Goal: Transaction & Acquisition: Subscribe to service/newsletter

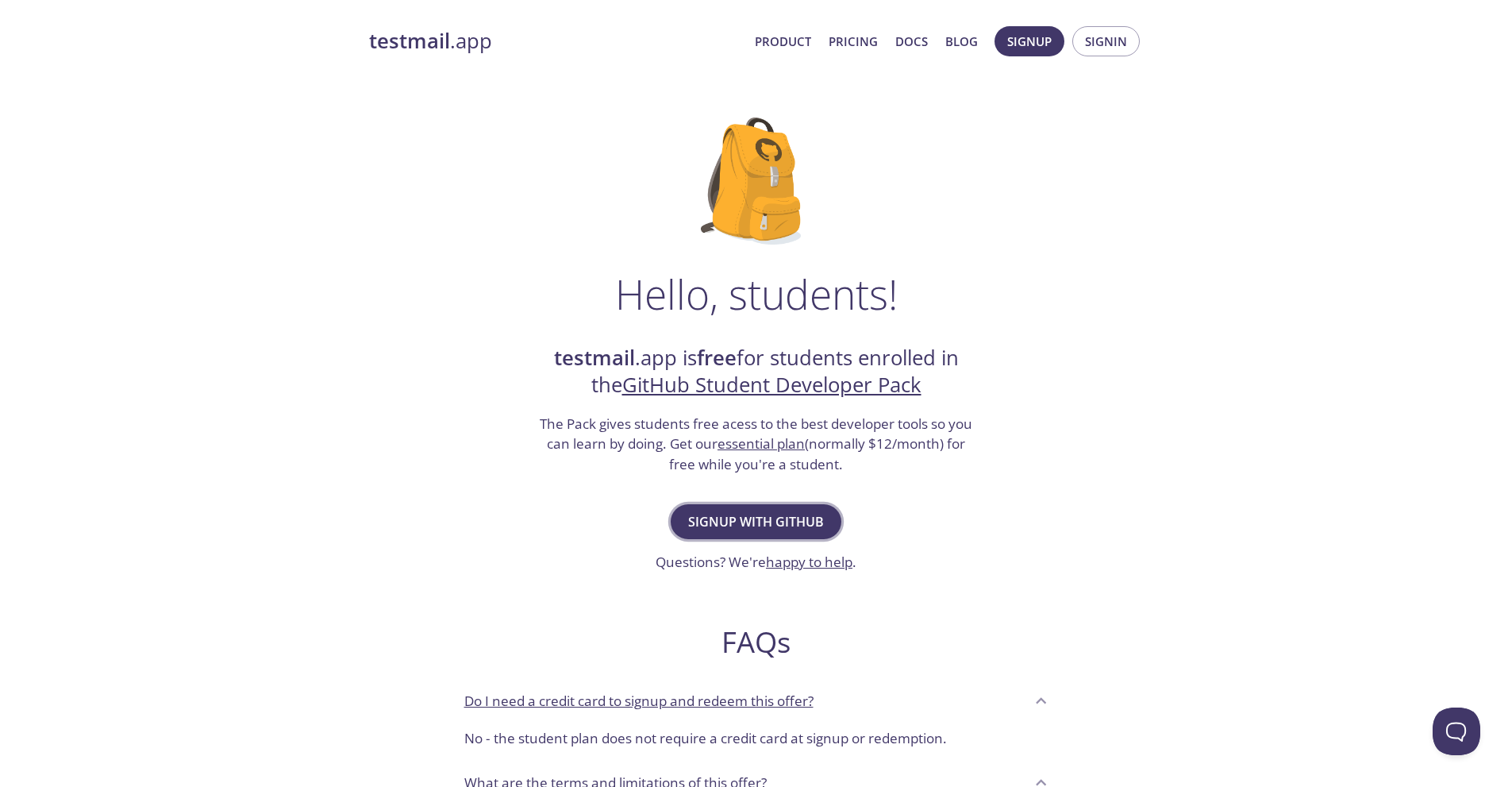
click at [768, 508] on button "Signup with GitHub" at bounding box center [756, 522] width 171 height 35
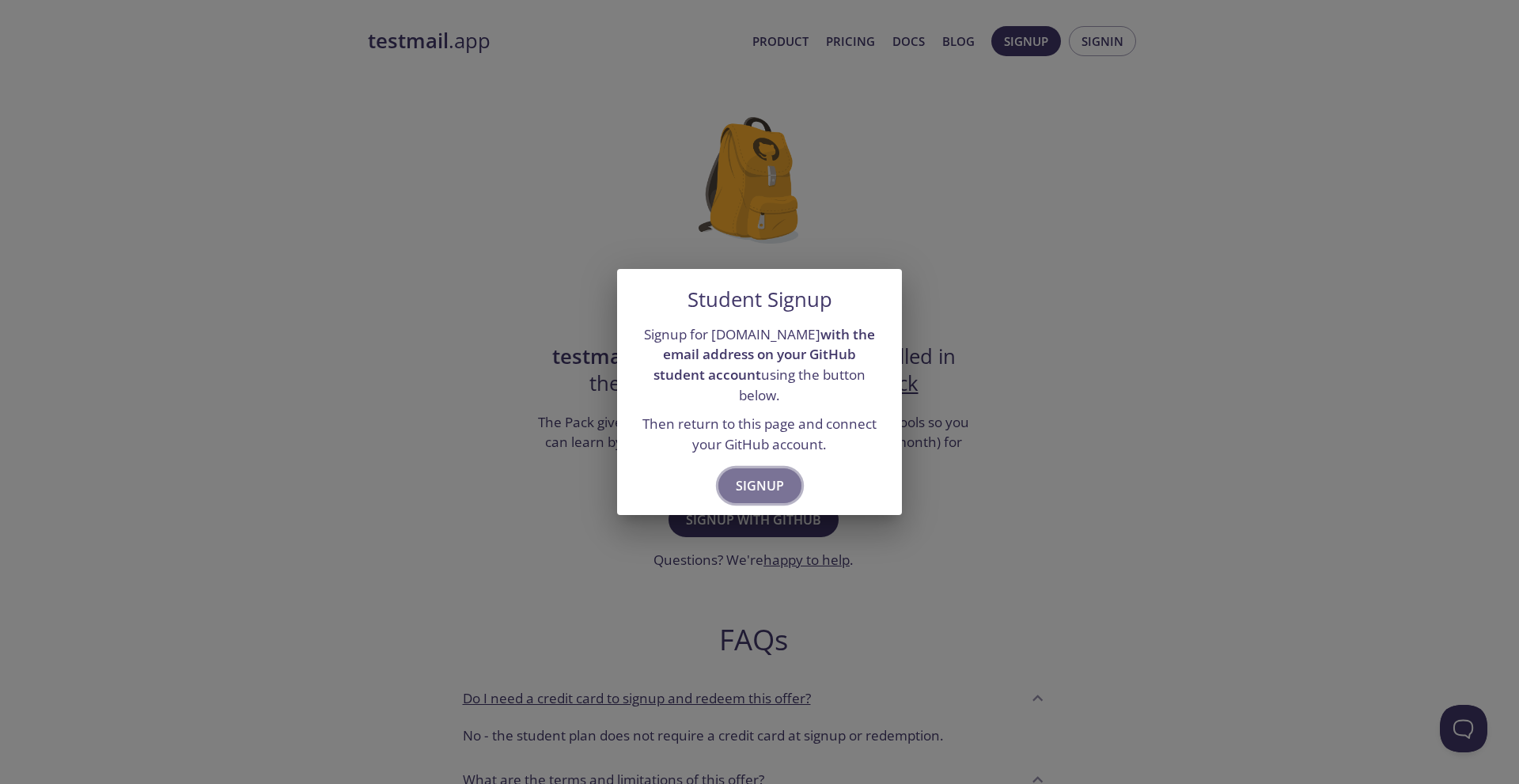
click at [757, 475] on span "Signup" at bounding box center [760, 485] width 48 height 22
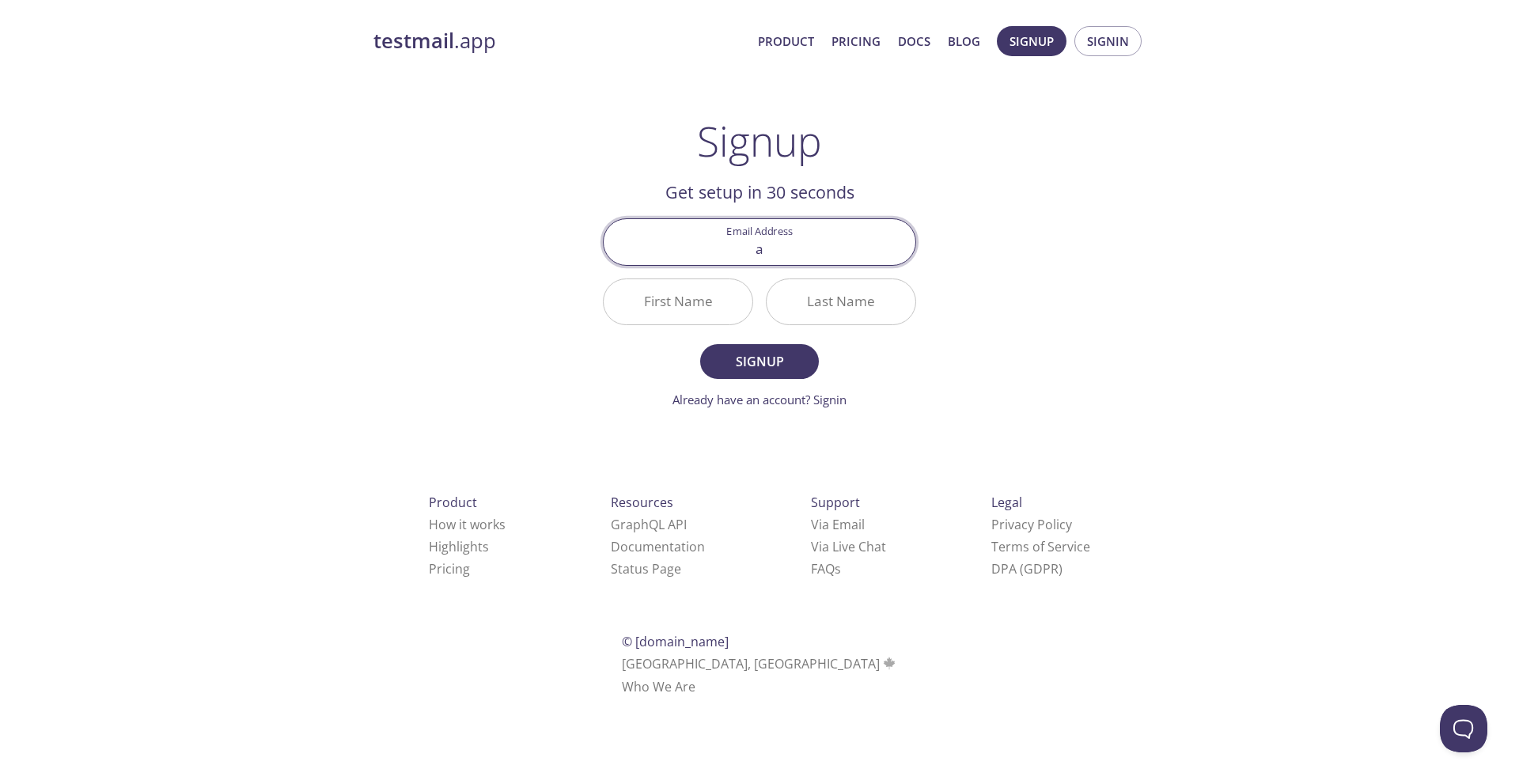
type input "anandgaming2021@gmail.com"
click at [660, 313] on input "First Name" at bounding box center [678, 301] width 149 height 45
type input "Anand"
type input "BinuArjun"
click at [757, 365] on span "Signup" at bounding box center [759, 361] width 84 height 22
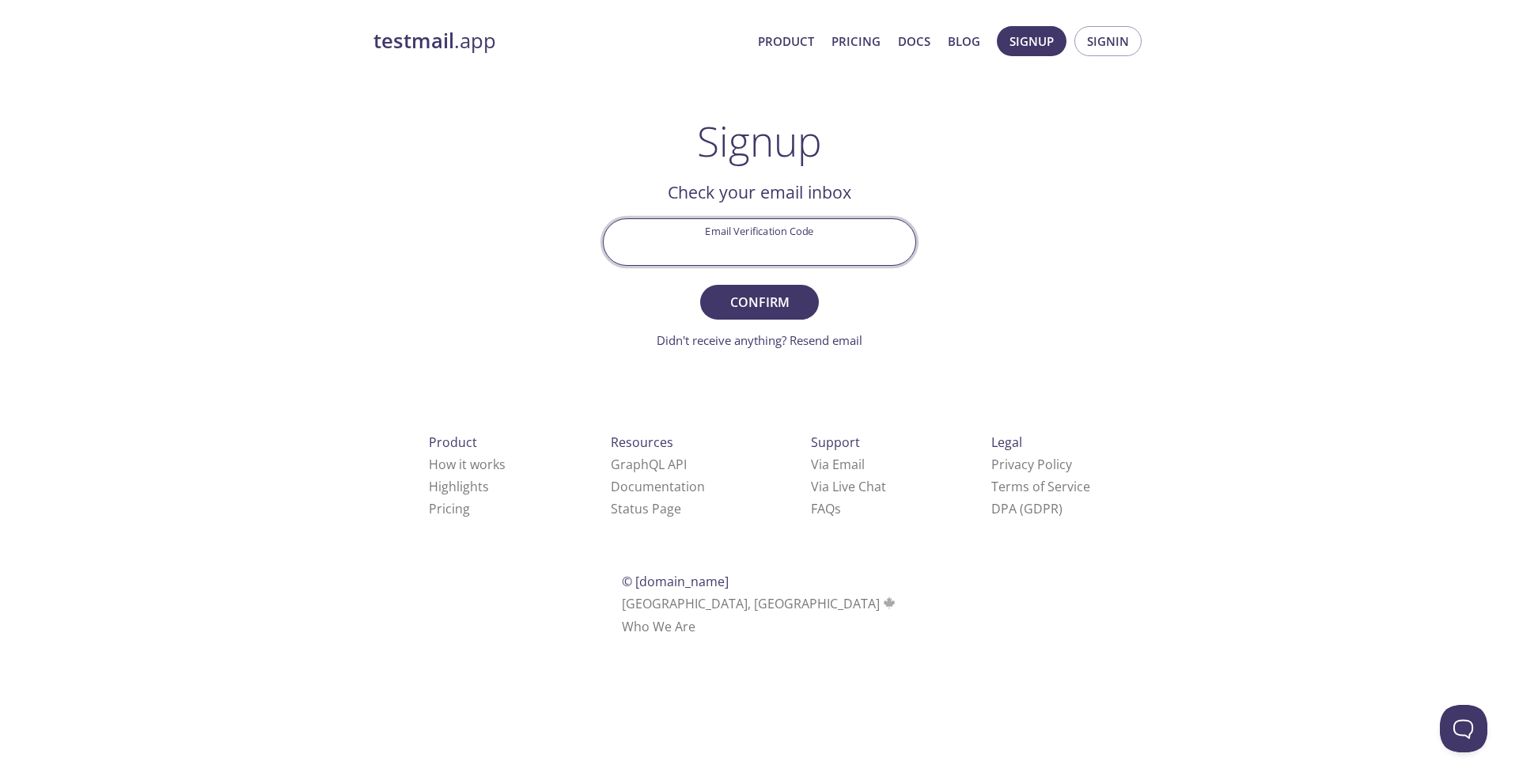
click at [692, 227] on input "Email Verification Code" at bounding box center [759, 241] width 312 height 45
paste input "CPC27TR"
type input "CPC27TR"
click at [777, 300] on span "Confirm" at bounding box center [759, 302] width 84 height 22
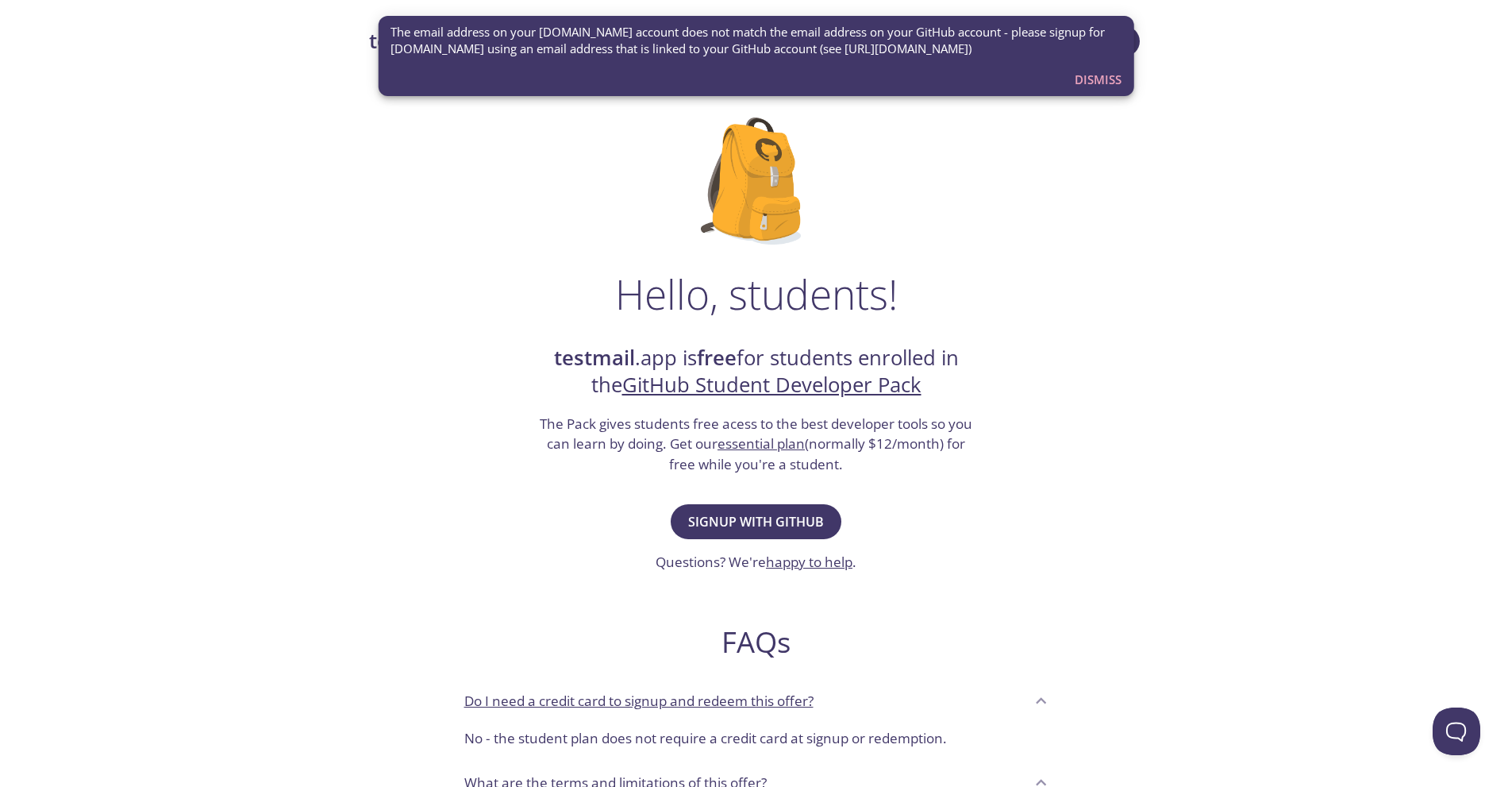
click at [1112, 88] on span "Dismiss" at bounding box center [1097, 79] width 47 height 21
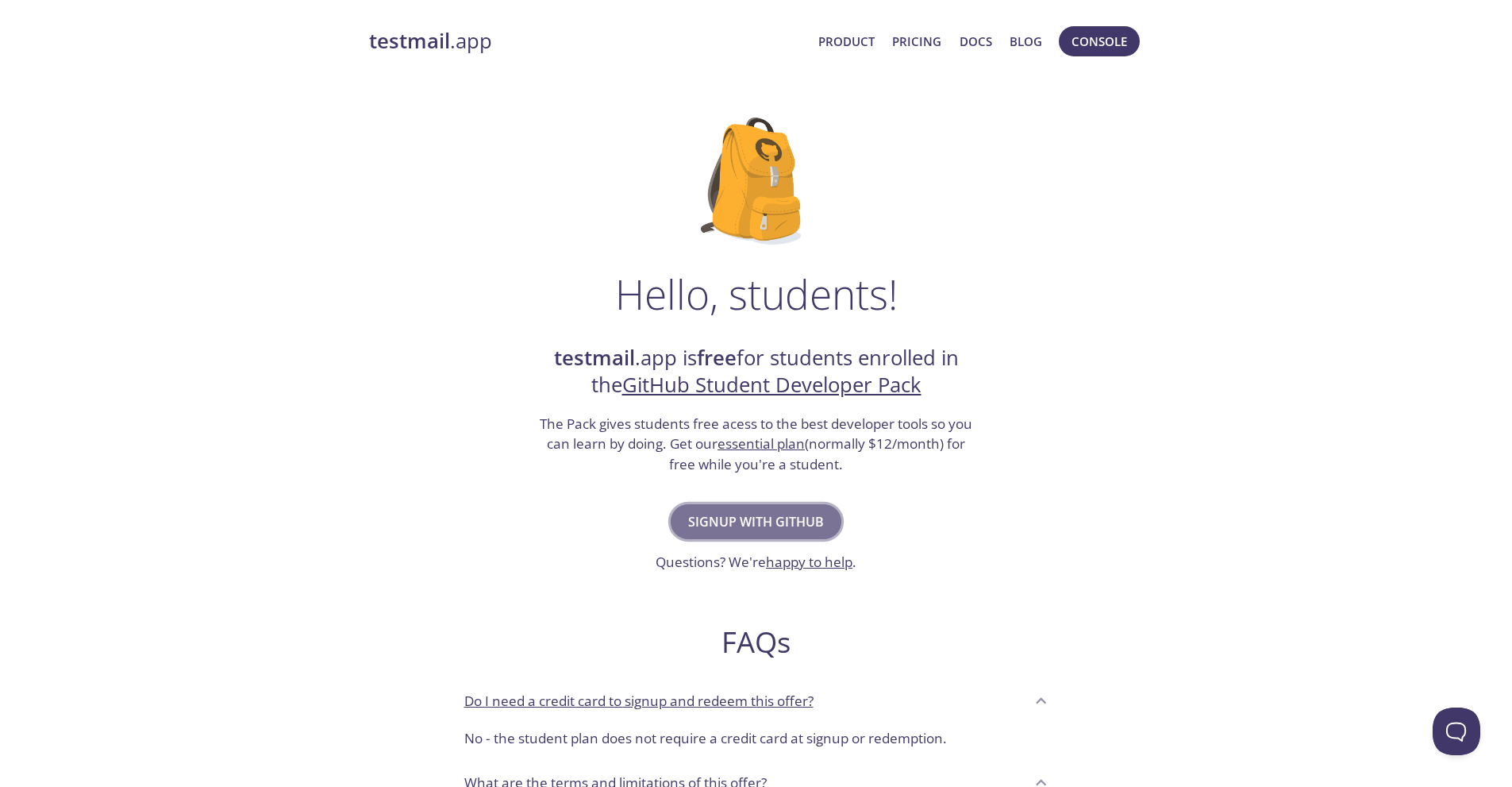
click at [760, 515] on span "Signup with GitHub" at bounding box center [756, 521] width 136 height 22
